Goal: Task Accomplishment & Management: Manage account settings

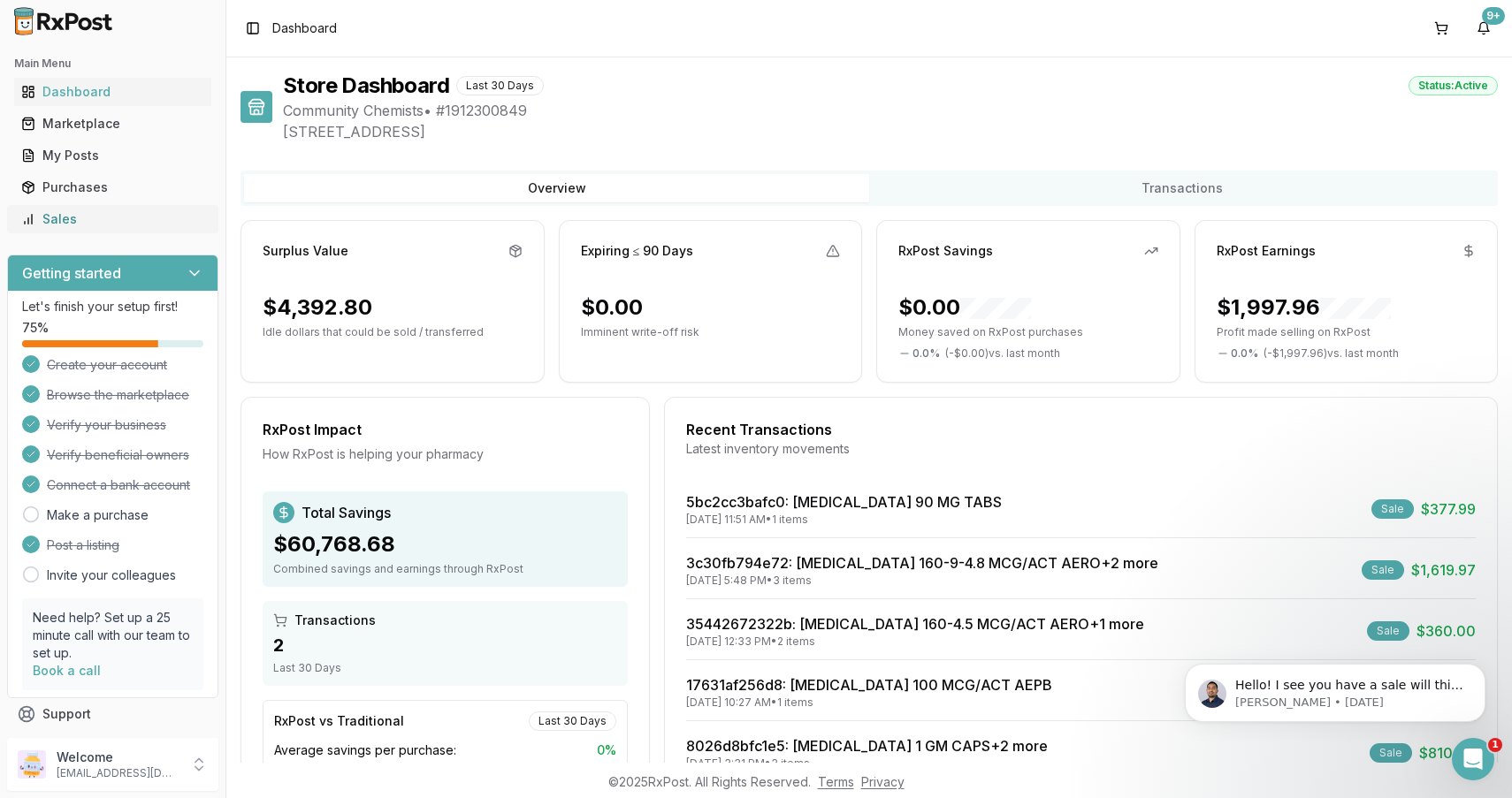
click at [114, 216] on div "Sales" at bounding box center [112, 219] width 183 height 18
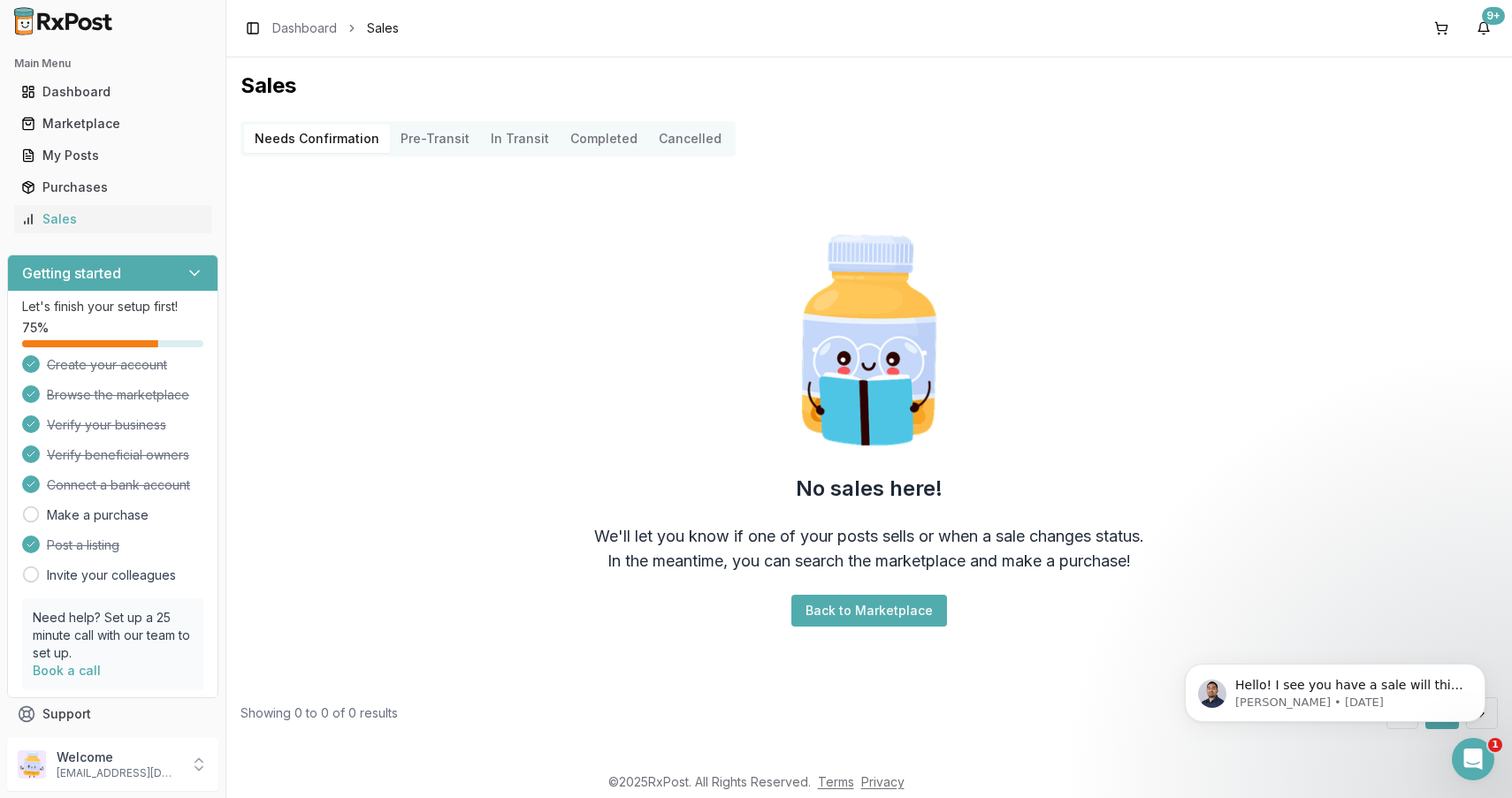
click at [445, 142] on button "Pre-Transit" at bounding box center [435, 139] width 90 height 29
click at [592, 143] on button "Completed" at bounding box center [604, 139] width 88 height 29
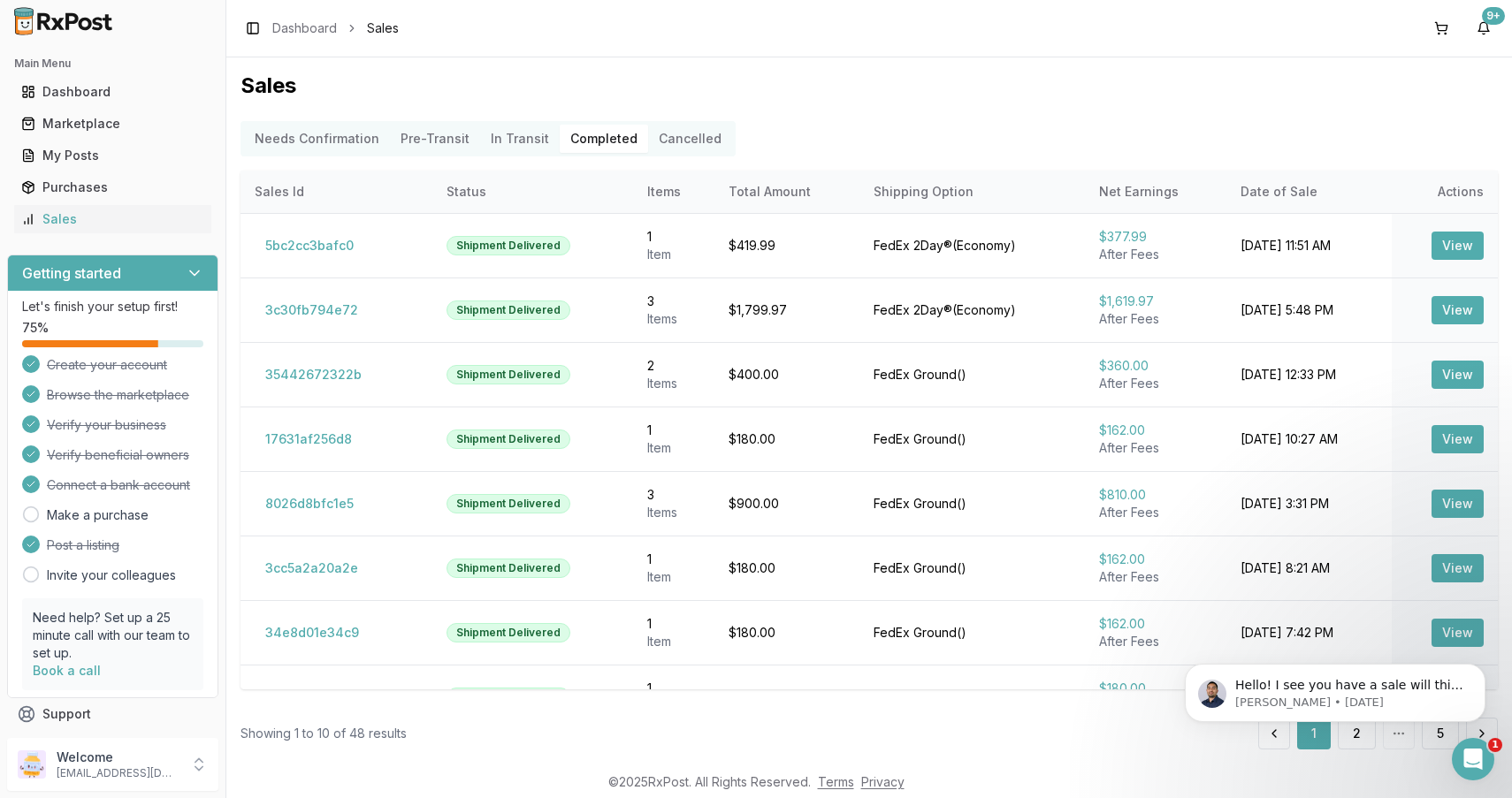
click at [1349, 743] on body "Hello! I see you have a sale will this be able to ship out today? Manuel • 5d a…" at bounding box center [1335, 689] width 340 height 109
click at [1346, 740] on body "Hello! I see you have a sale will this be able to ship out today? Manuel • 5d a…" at bounding box center [1335, 689] width 340 height 109
click at [1483, 672] on icon "Dismiss notification" at bounding box center [1481, 669] width 10 height 10
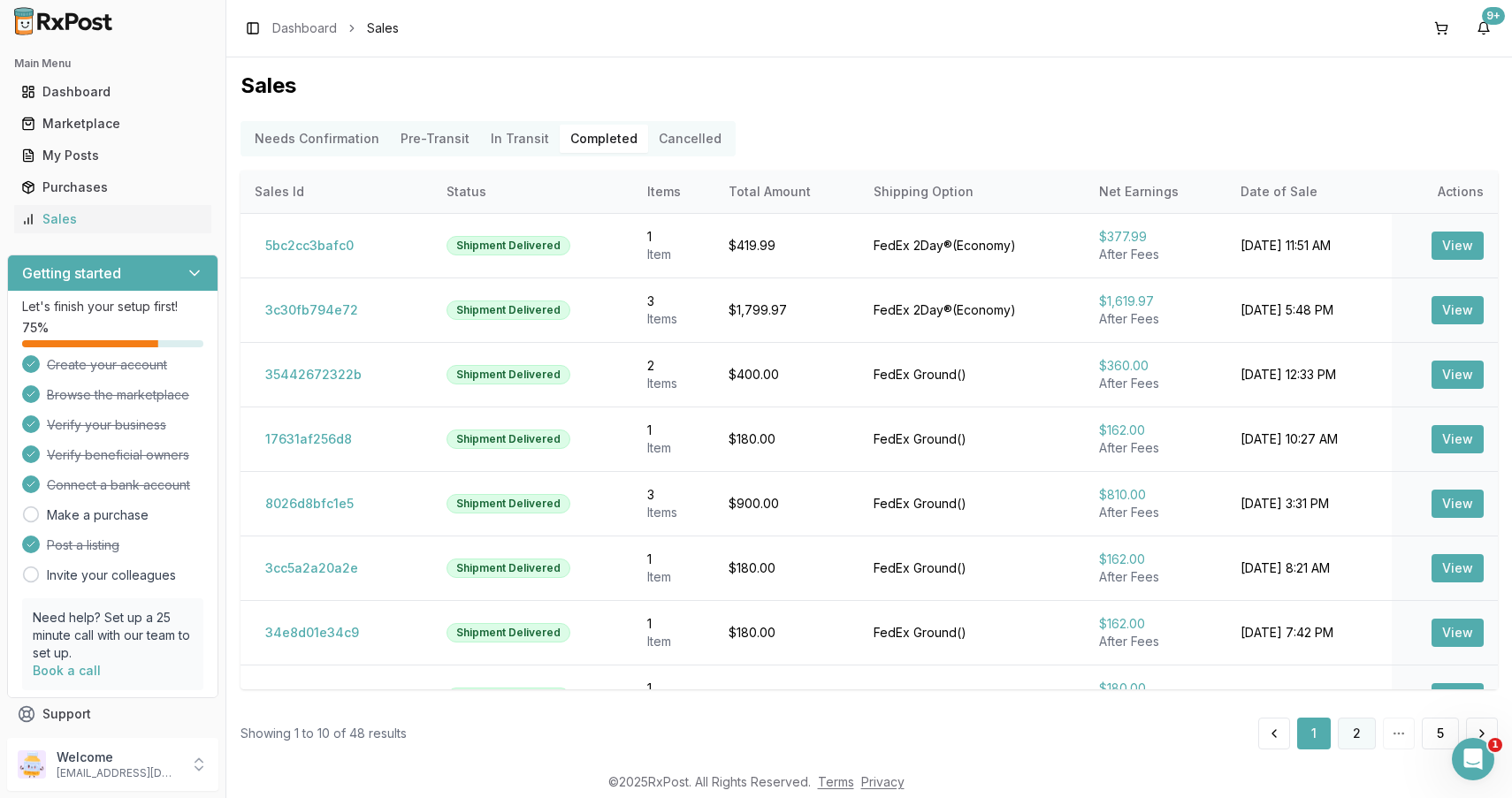
click at [1342, 738] on button "2" at bounding box center [1357, 733] width 38 height 32
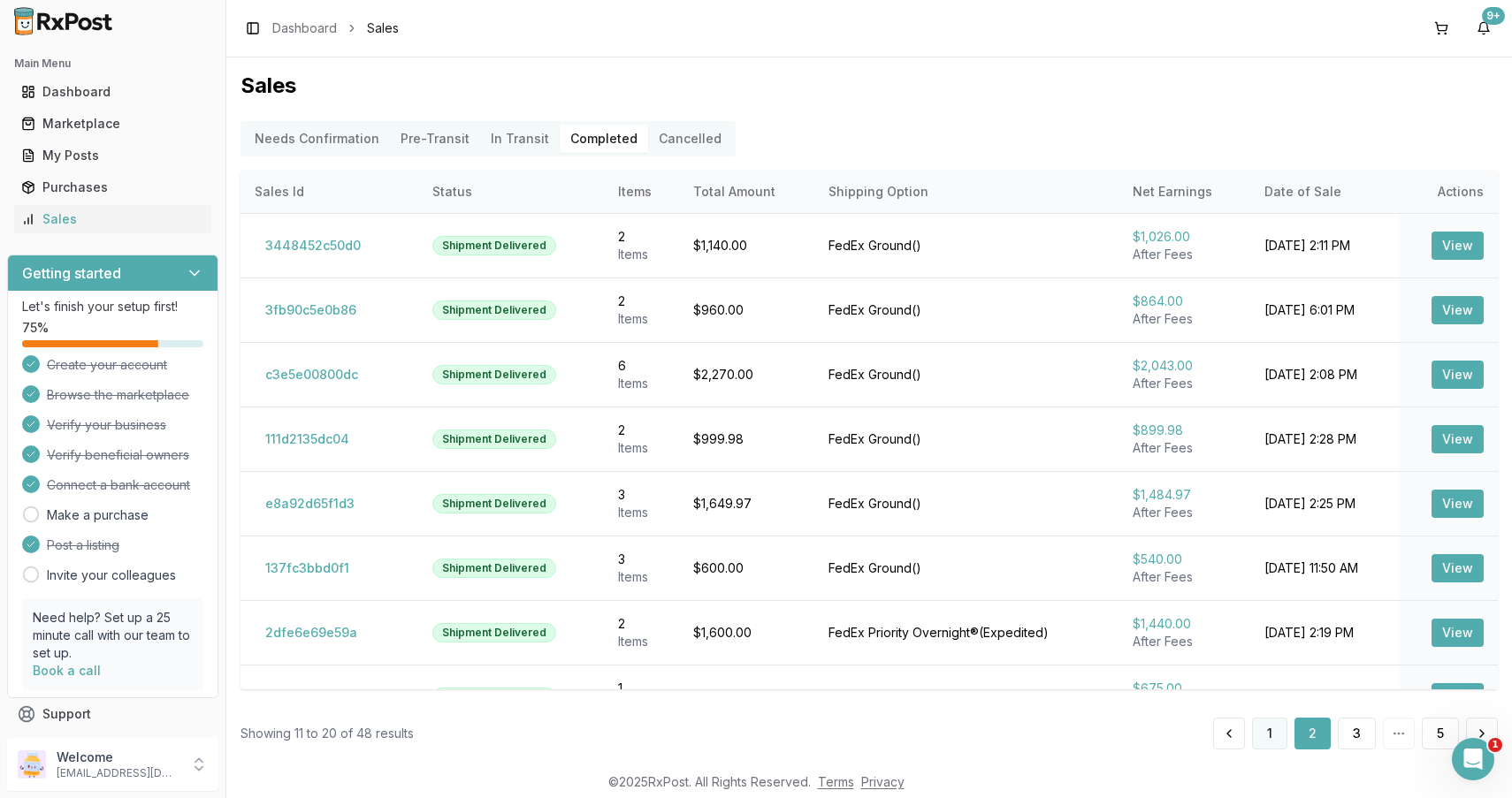
click at [1258, 742] on button "1" at bounding box center [1270, 733] width 36 height 32
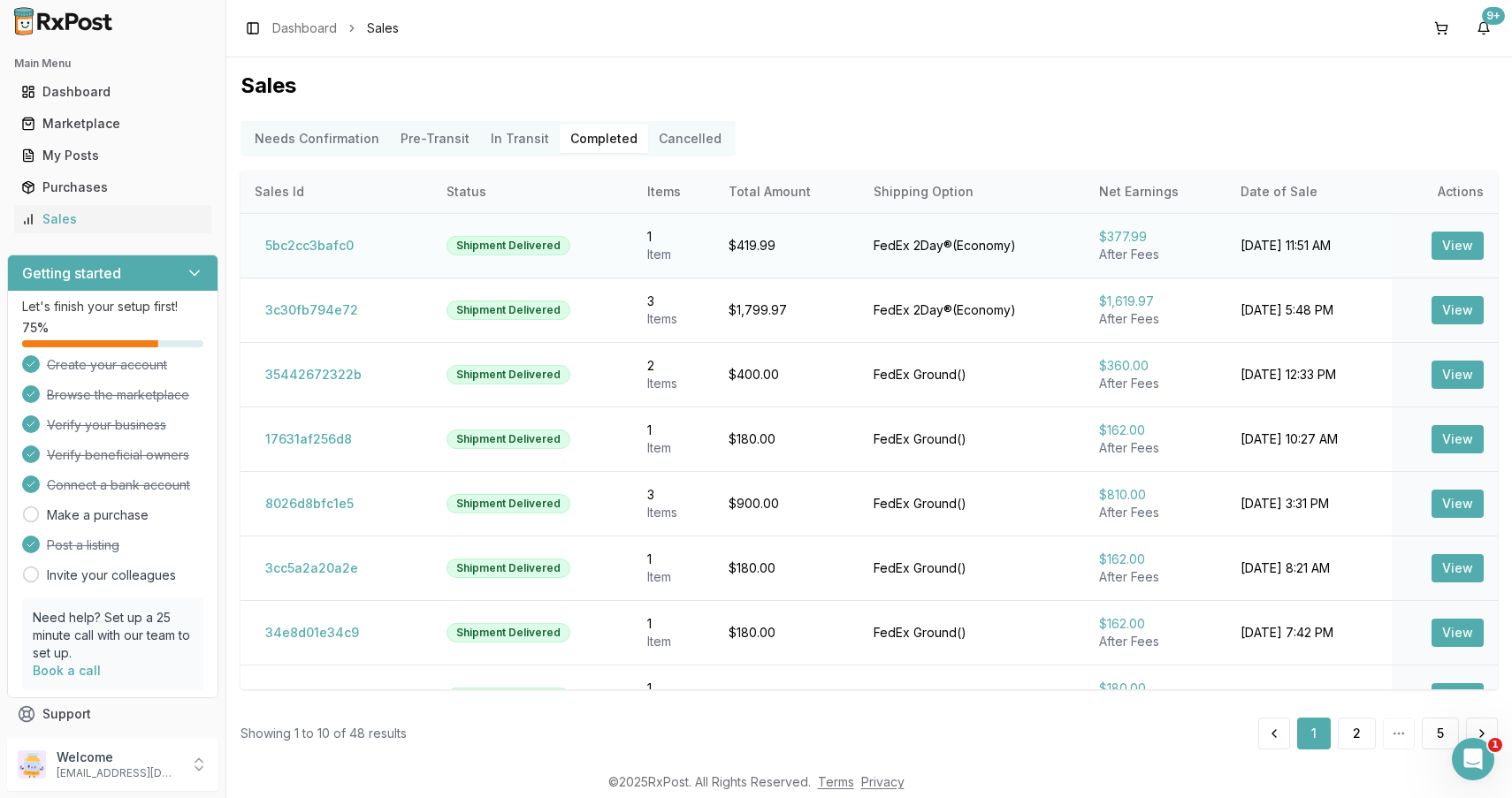
drag, startPoint x: 1329, startPoint y: 598, endPoint x: 247, endPoint y: 245, distance: 1138.1
click at [247, 245] on tbody "5bc2cc3bafc0 Shipment Delivered 1 Item $419.99 FedEx 2Day® ( Economy ) $377.99 …" at bounding box center [869, 536] width 1258 height 645
copy tbody "5bc2cc3bafc0 Shipment Delivered 1 Item $419.99 FedEx 2Day® ( Economy ) $377.99 …"
